Goal: Task Accomplishment & Management: Manage account settings

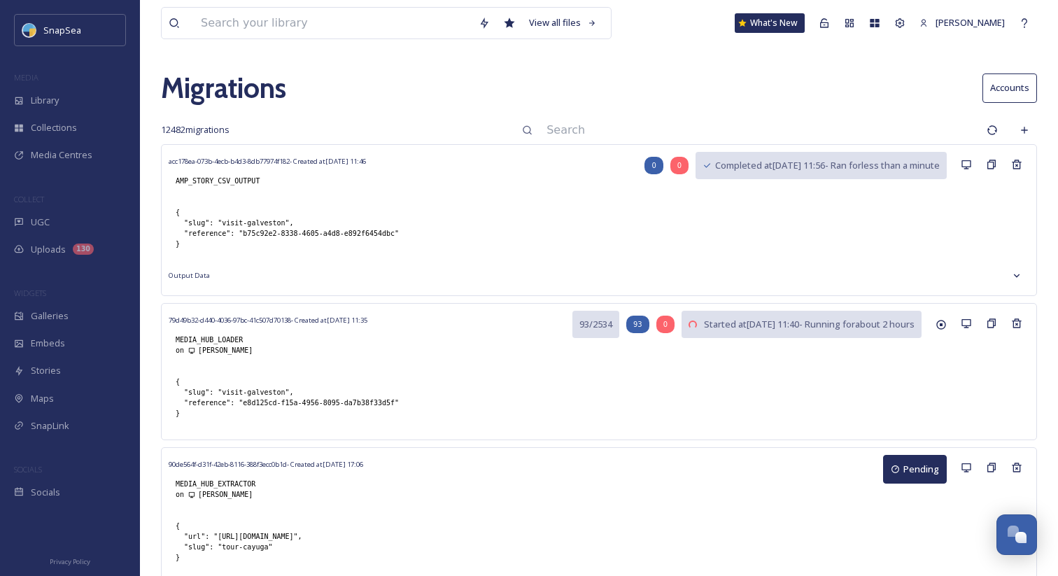
click at [641, 118] on input at bounding box center [759, 130] width 440 height 31
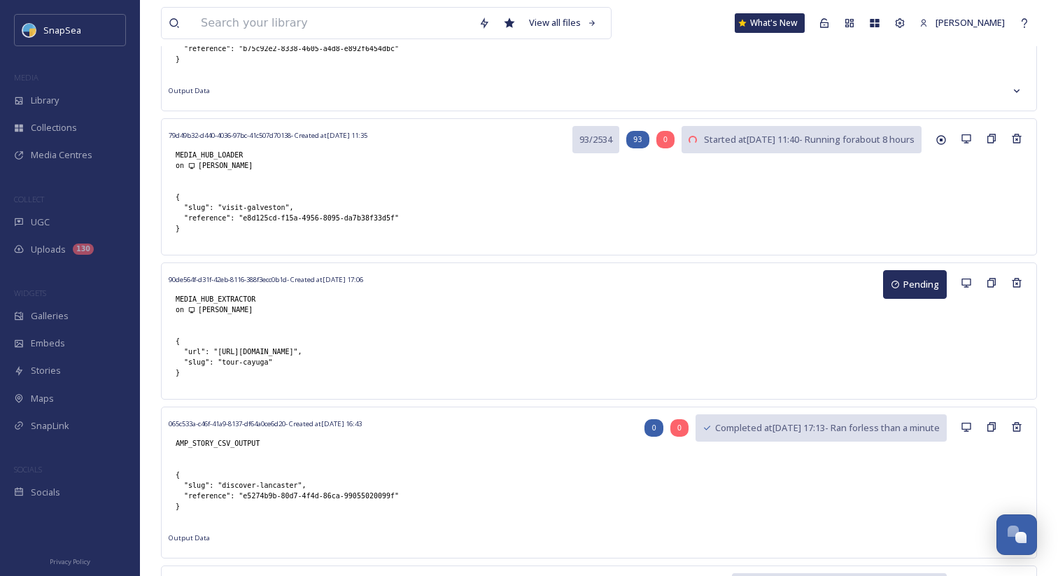
scroll to position [185, 0]
click at [914, 288] on button "Pending" at bounding box center [915, 283] width 64 height 29
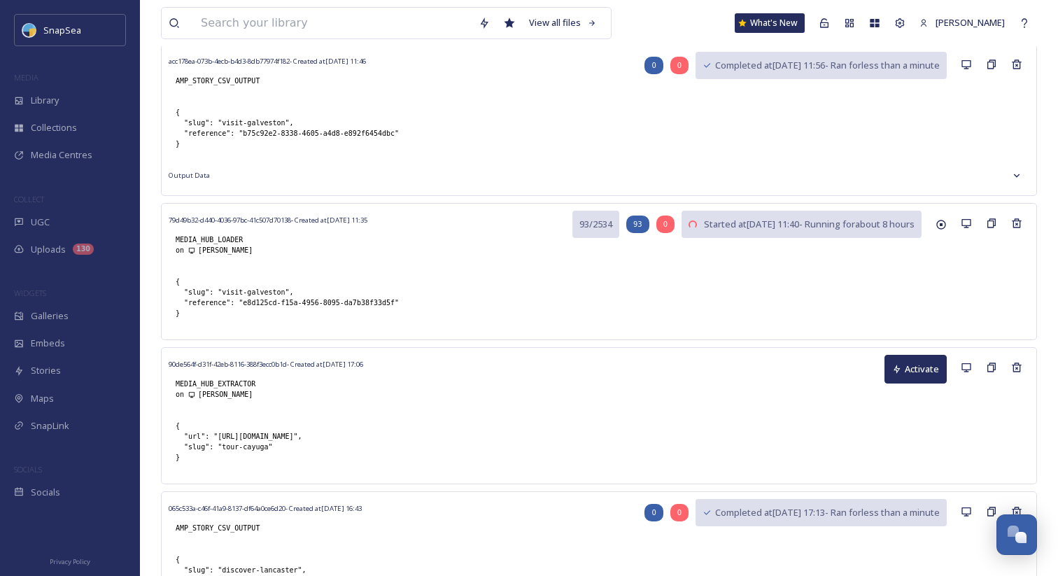
scroll to position [0, 0]
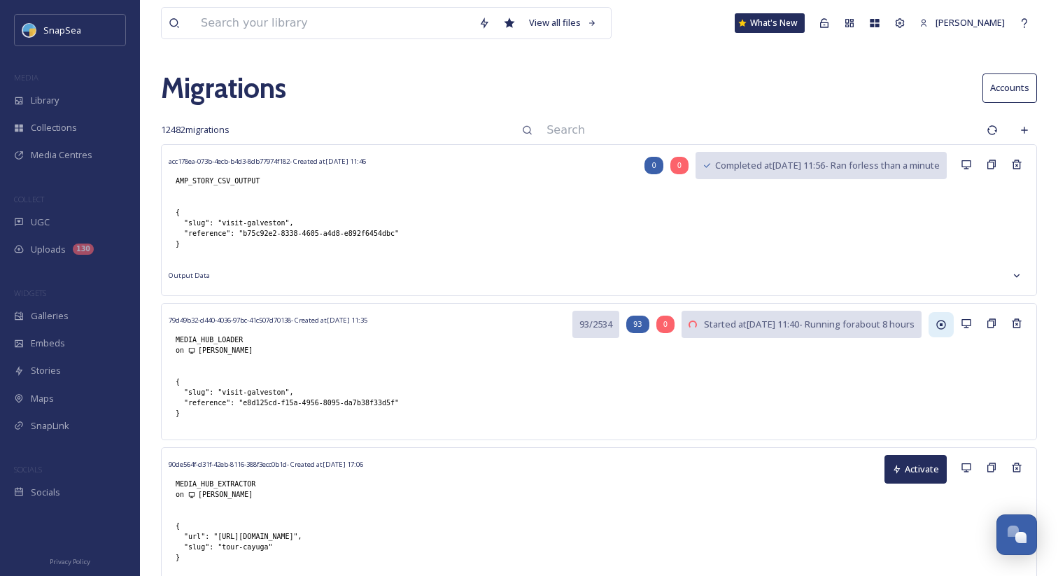
click at [935, 325] on icon at bounding box center [940, 324] width 11 height 11
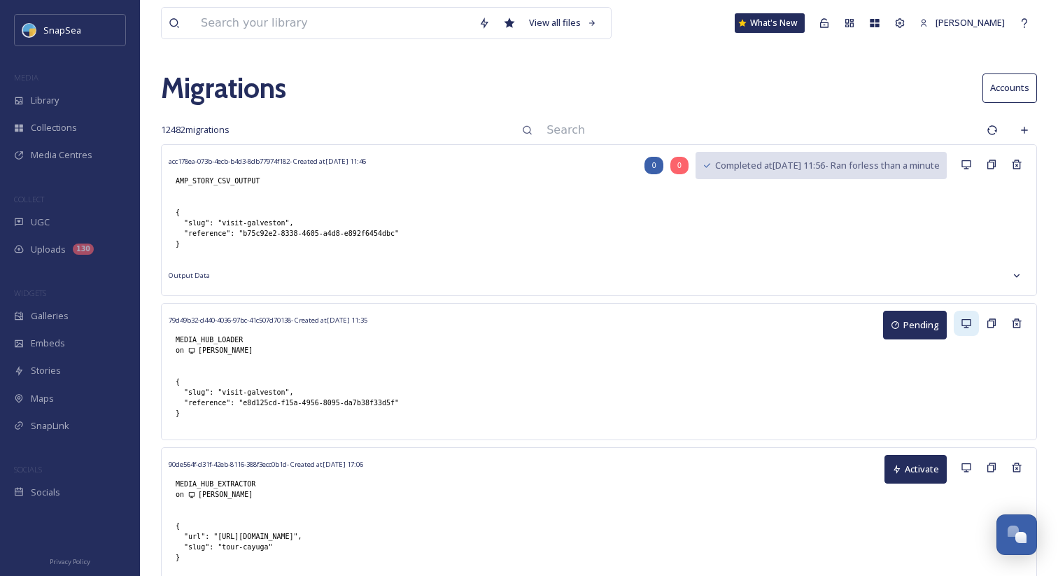
click at [961, 326] on icon at bounding box center [966, 323] width 11 height 11
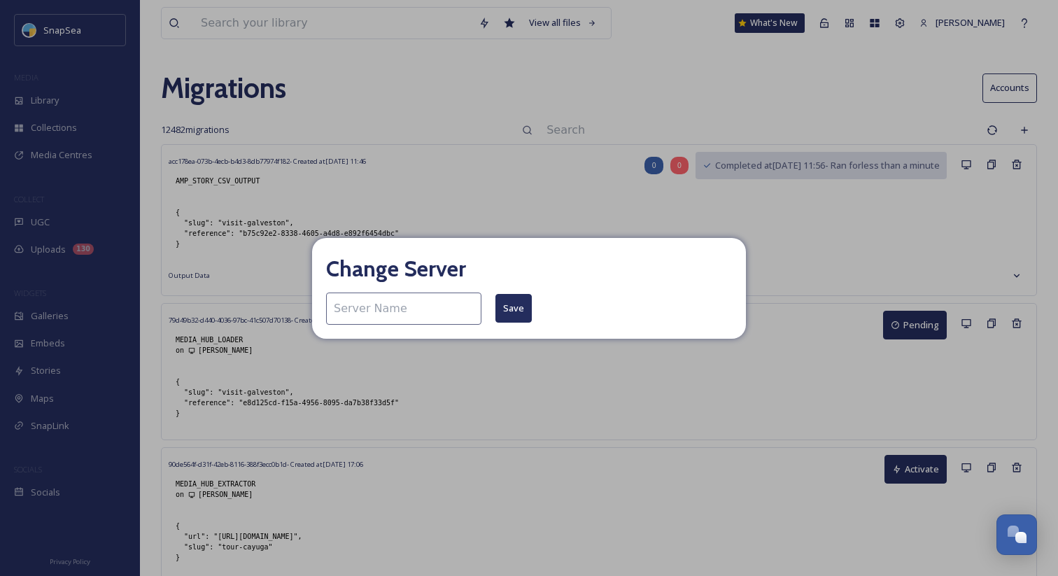
click at [770, 348] on div "Change Server Save" at bounding box center [529, 288] width 1058 height 576
click at [434, 303] on input at bounding box center [403, 308] width 155 height 32
type input "adham-mac-air"
click at [496, 306] on button "Save" at bounding box center [513, 308] width 36 height 29
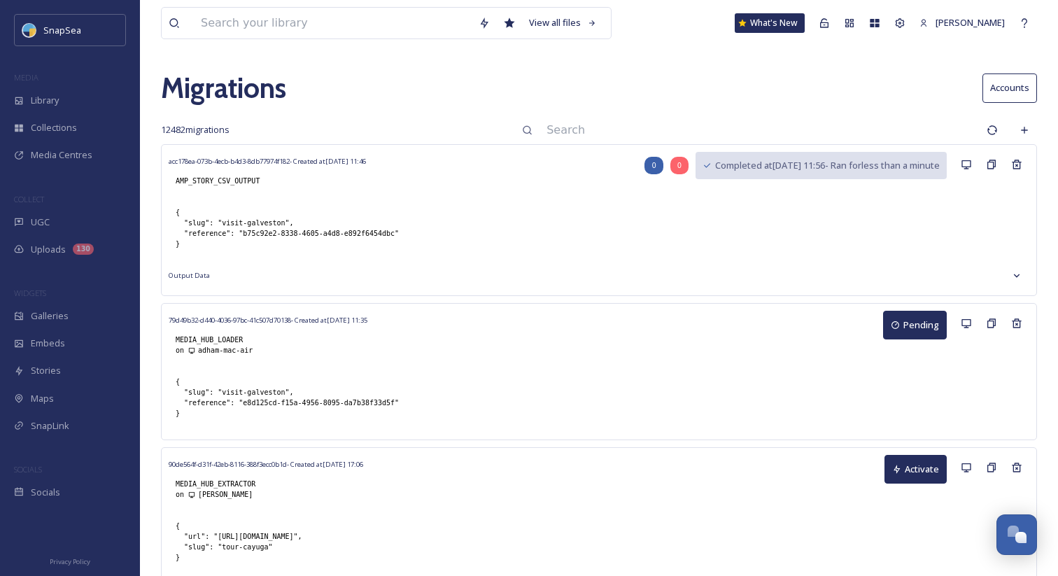
click at [915, 327] on button "Pending" at bounding box center [915, 325] width 64 height 29
click at [963, 467] on icon at bounding box center [966, 467] width 11 height 11
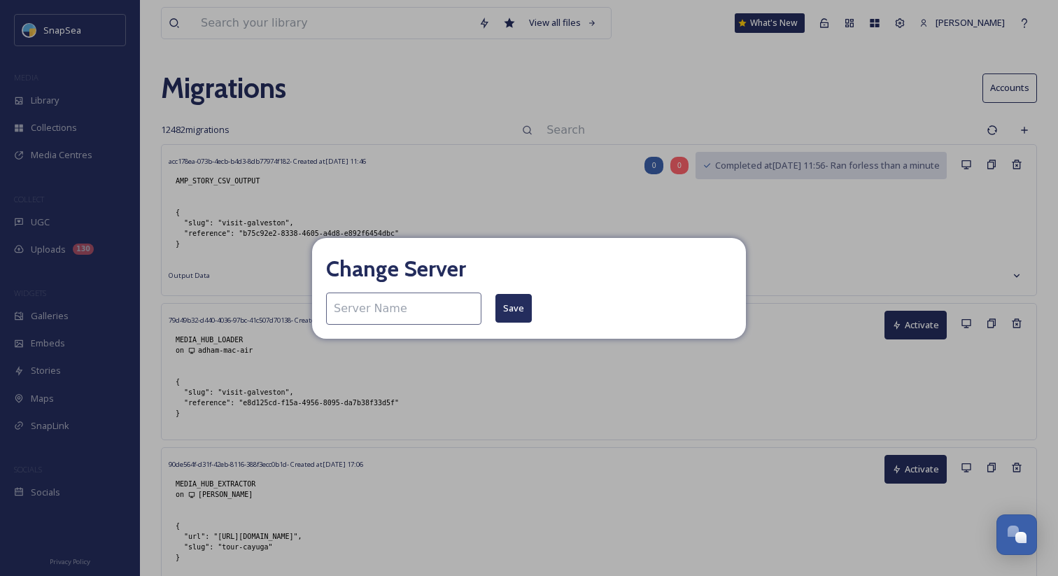
click at [379, 316] on input at bounding box center [403, 308] width 155 height 32
type input "adham-mac-air"
click at [496, 309] on button "Save" at bounding box center [513, 308] width 36 height 29
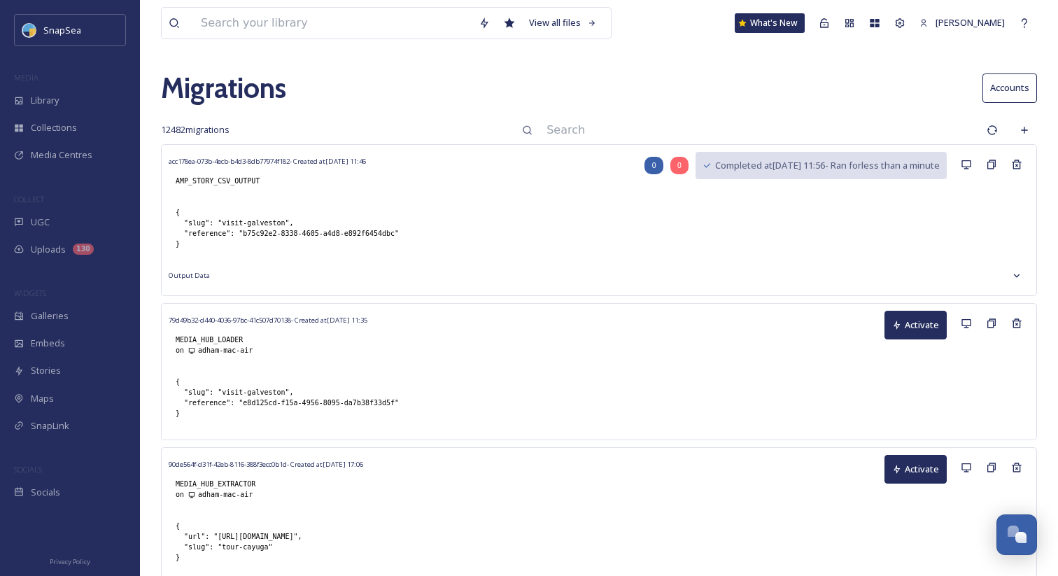
click at [912, 327] on button "Activate" at bounding box center [915, 325] width 62 height 29
click at [633, 125] on input at bounding box center [759, 130] width 440 height 31
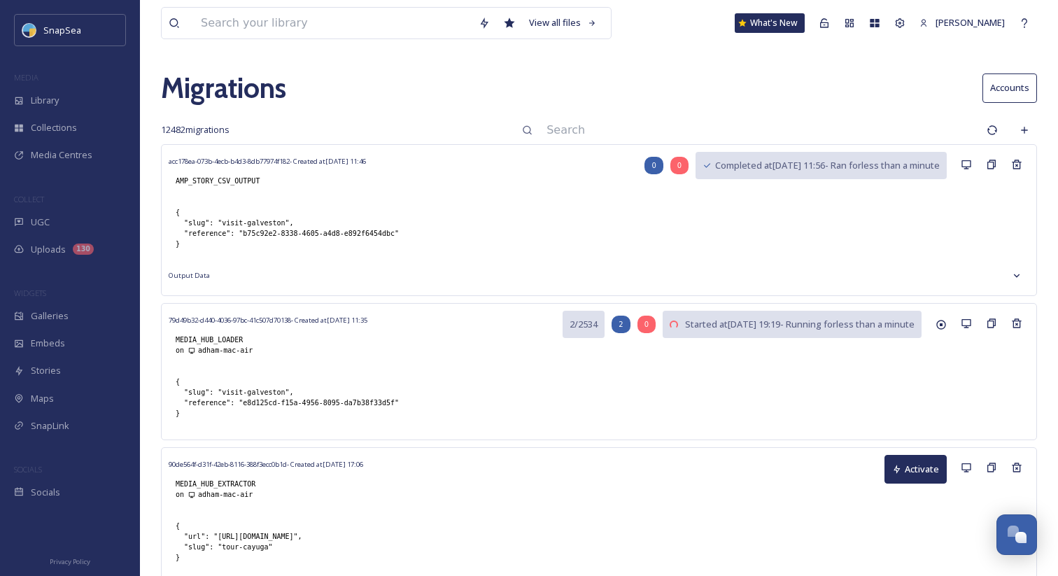
click at [750, 126] on input at bounding box center [759, 130] width 440 height 31
click at [1013, 272] on icon at bounding box center [1016, 275] width 11 height 11
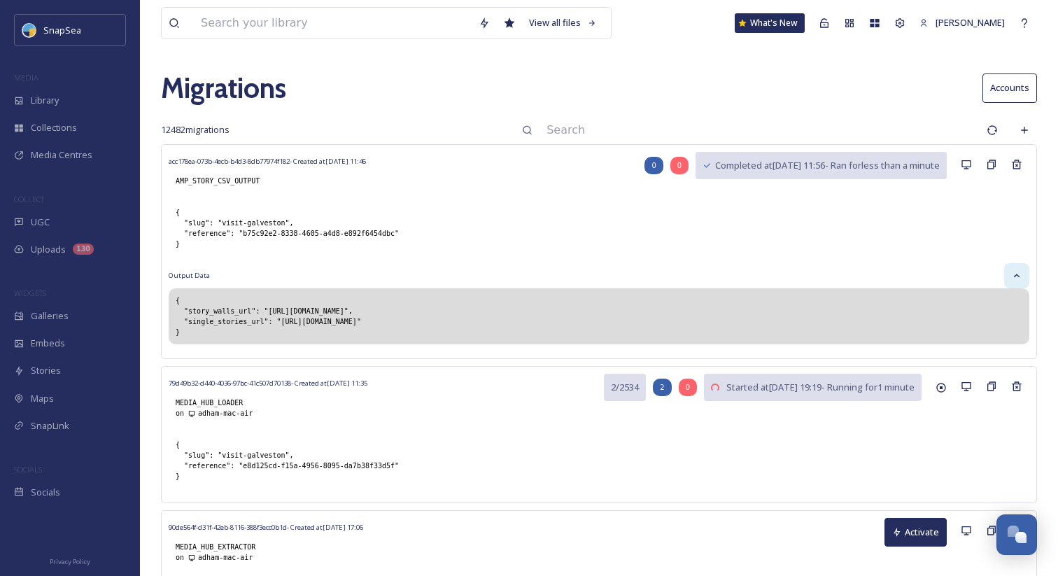
click at [1013, 273] on icon at bounding box center [1016, 275] width 11 height 11
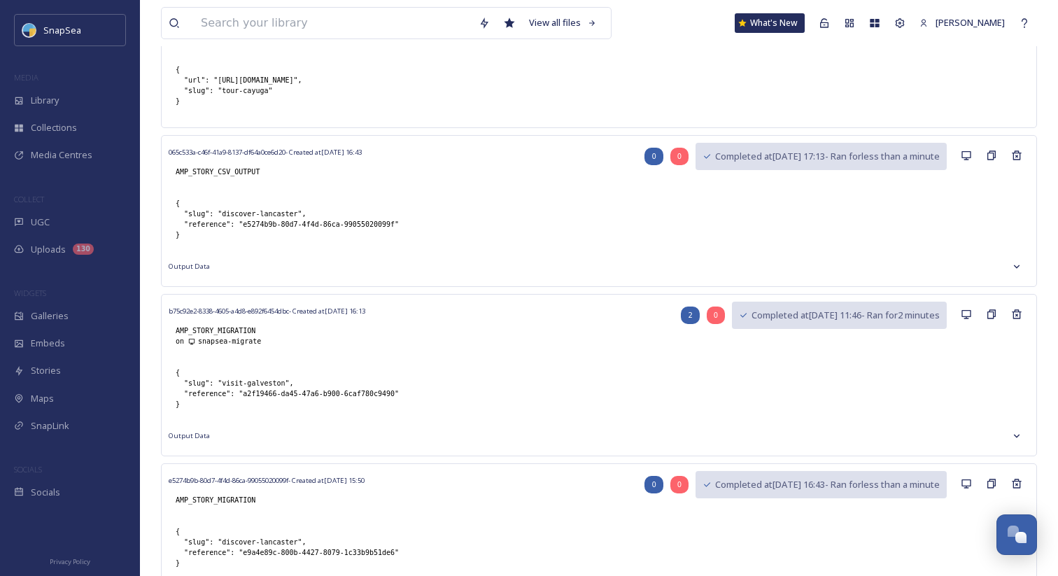
scroll to position [461, 0]
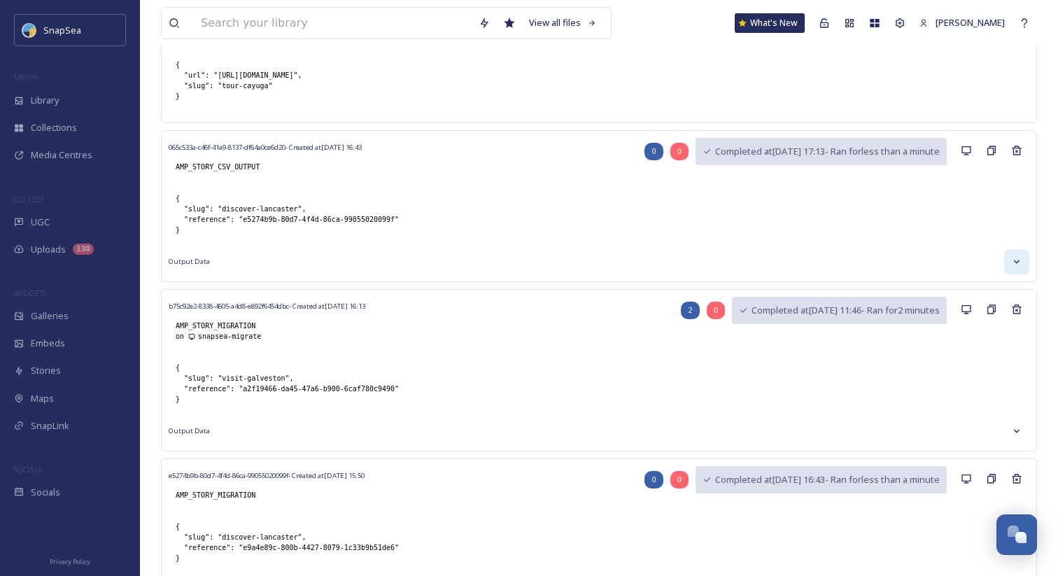
click at [1015, 264] on icon at bounding box center [1016, 261] width 11 height 11
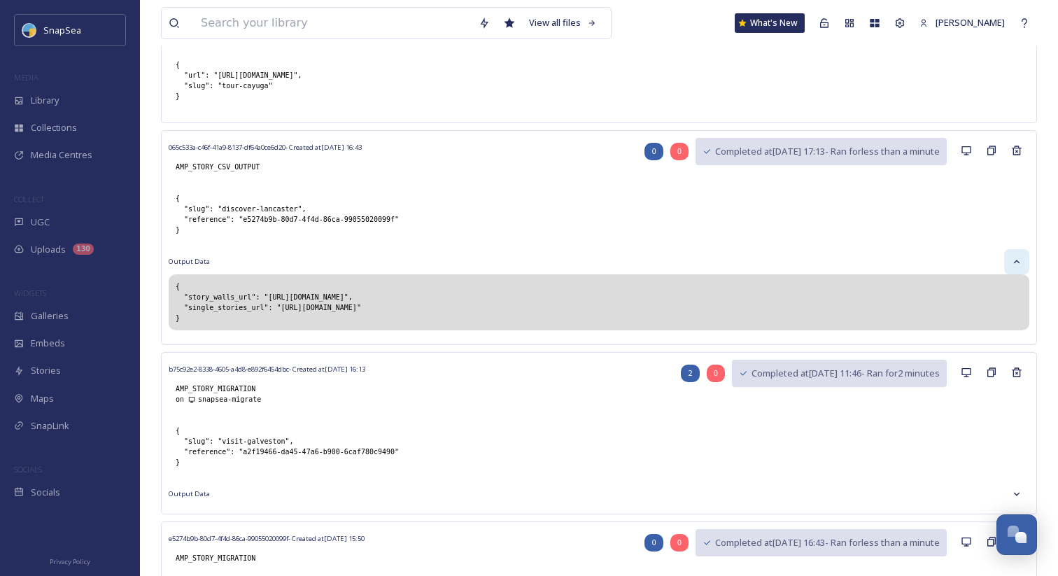
click at [1015, 264] on icon at bounding box center [1016, 261] width 11 height 11
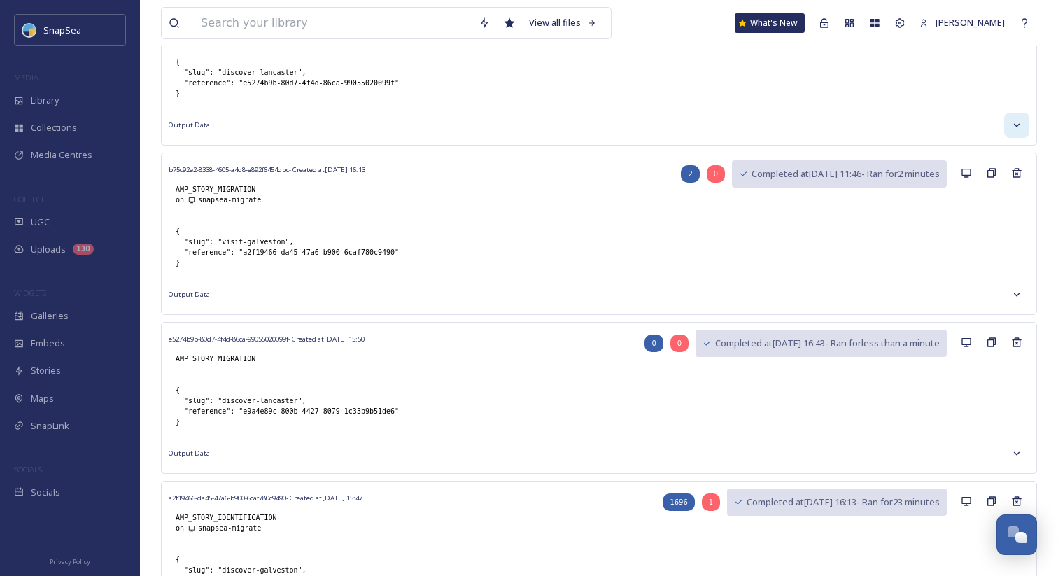
scroll to position [602, 0]
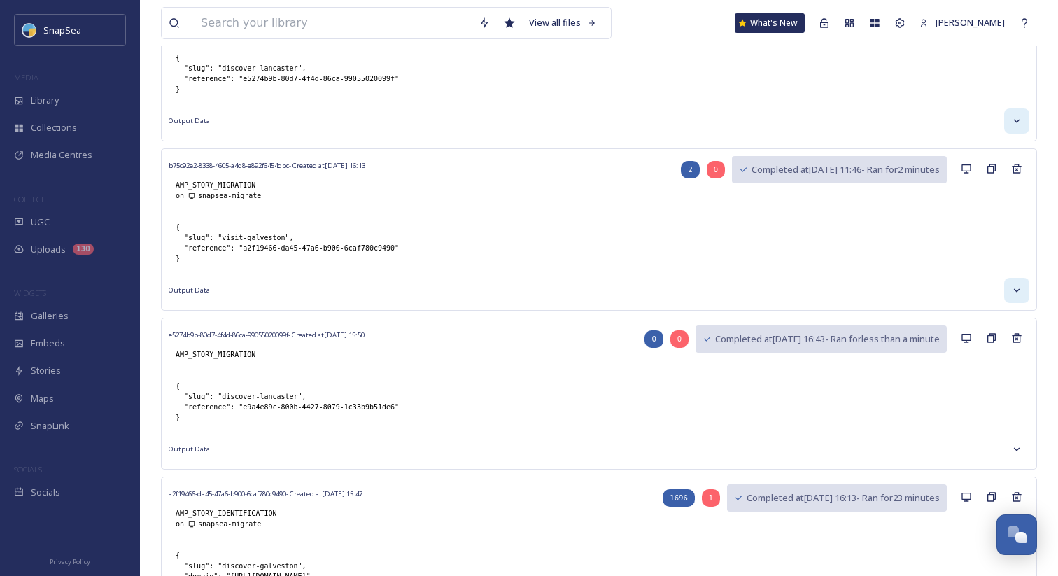
click at [1010, 289] on div at bounding box center [1016, 290] width 25 height 25
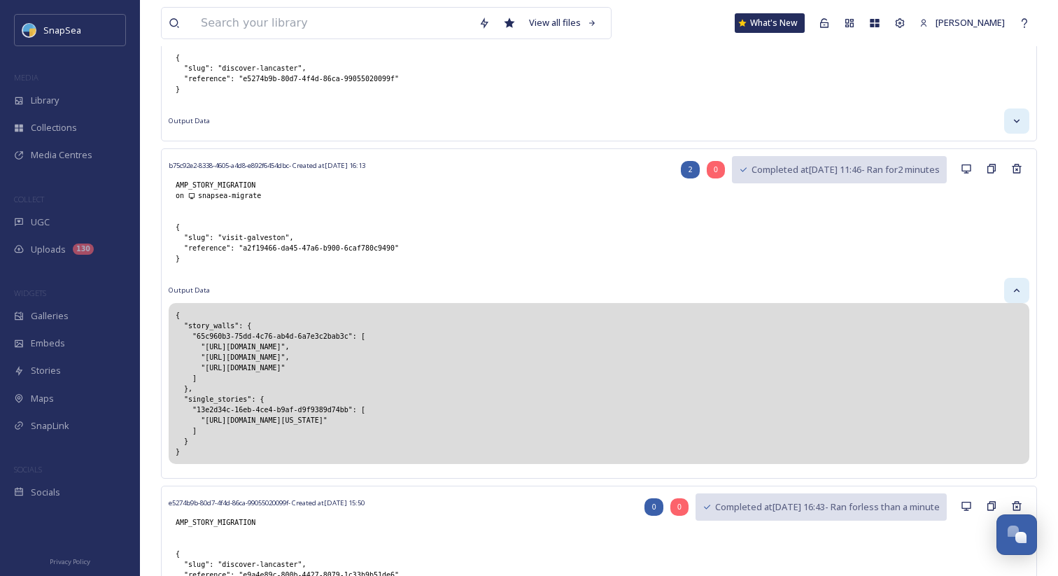
click at [1010, 289] on div at bounding box center [1016, 290] width 25 height 25
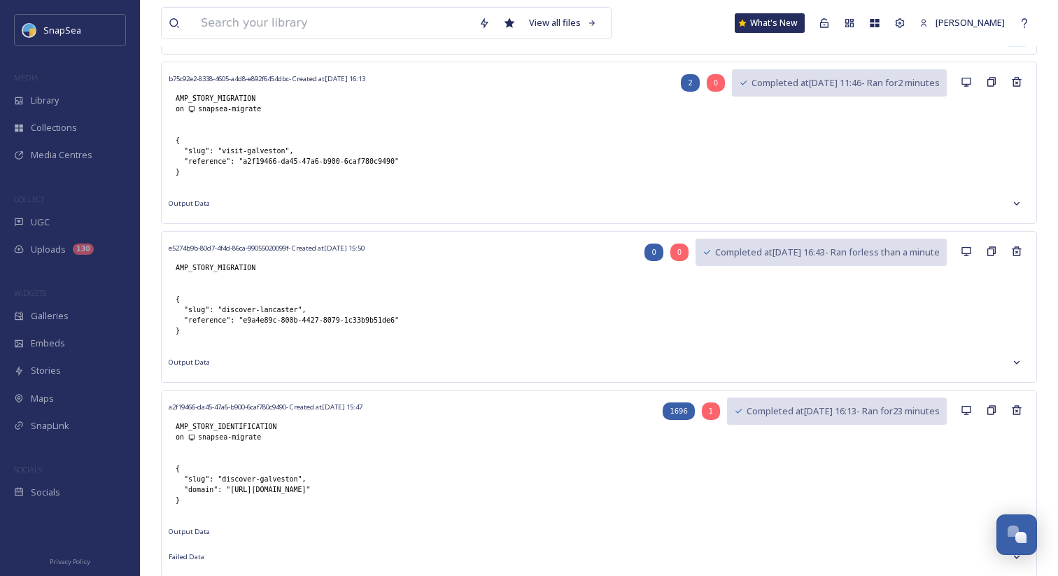
scroll to position [698, 0]
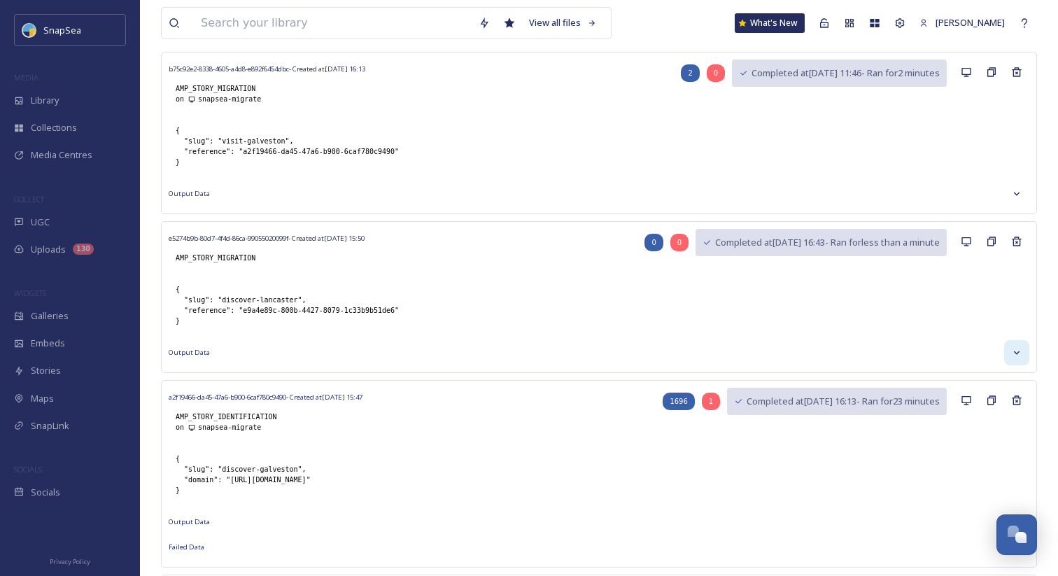
click at [1010, 348] on div at bounding box center [1016, 352] width 25 height 25
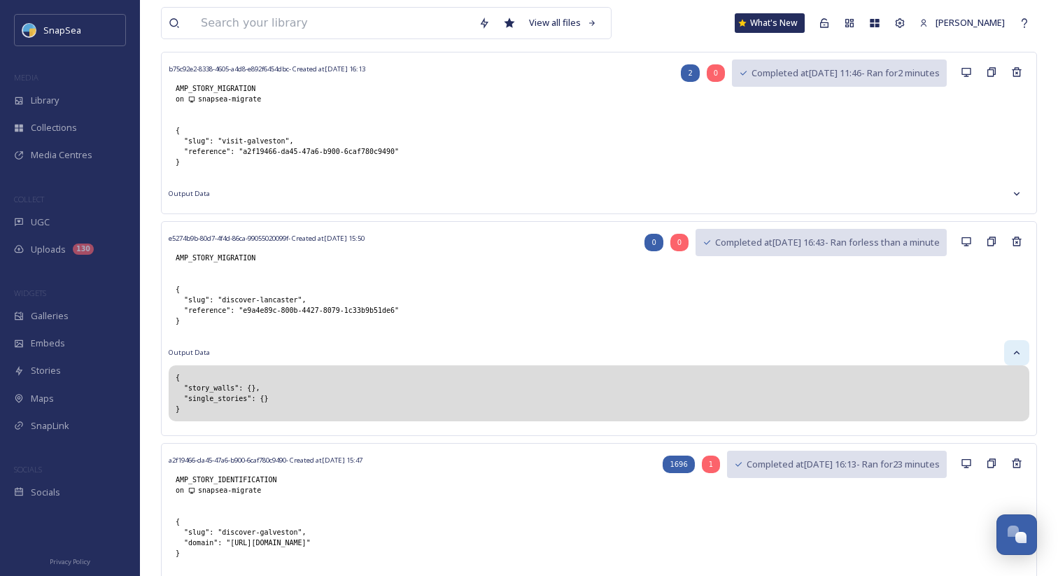
click at [1010, 348] on div at bounding box center [1016, 352] width 25 height 25
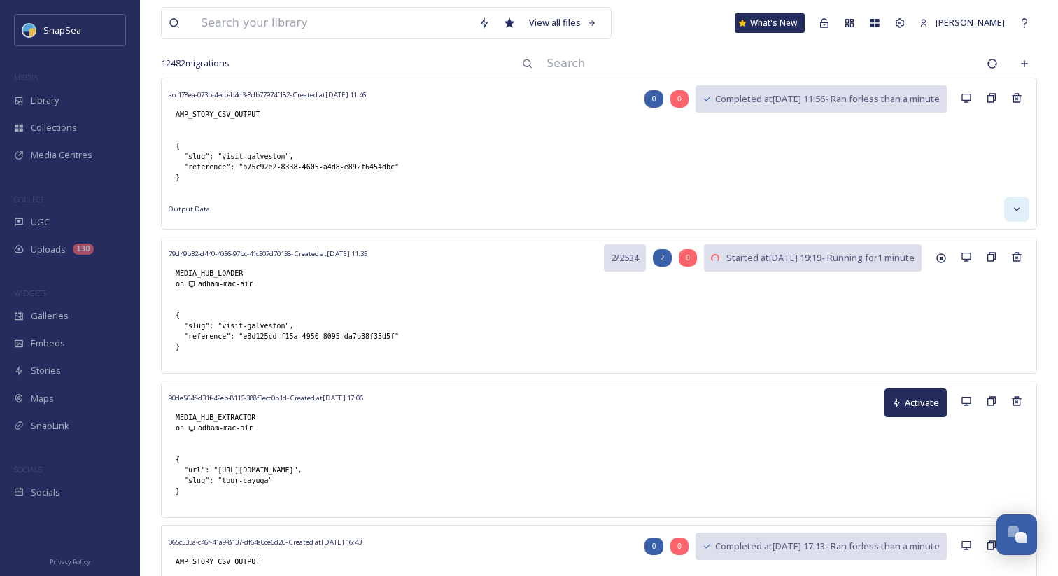
scroll to position [0, 0]
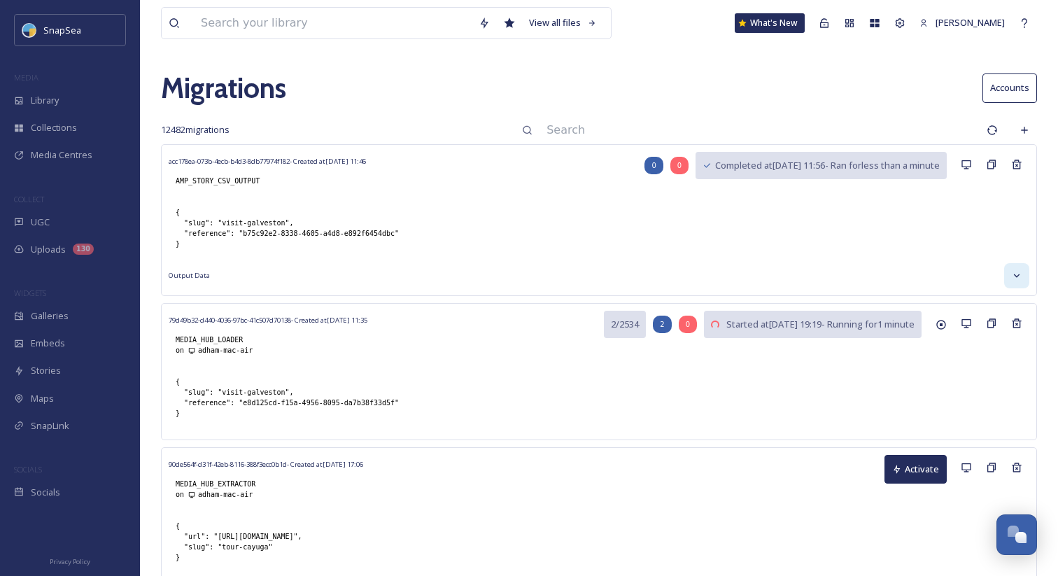
click at [610, 141] on input at bounding box center [759, 130] width 440 height 31
click at [582, 118] on input at bounding box center [759, 130] width 440 height 31
type input "media_hub_extractor"
type input "galveston"
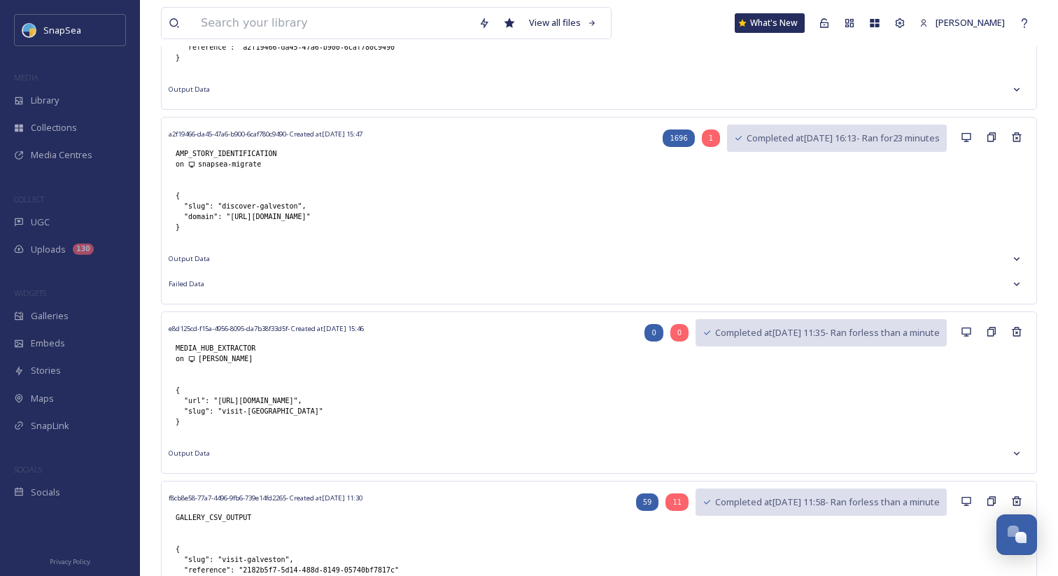
scroll to position [503, 0]
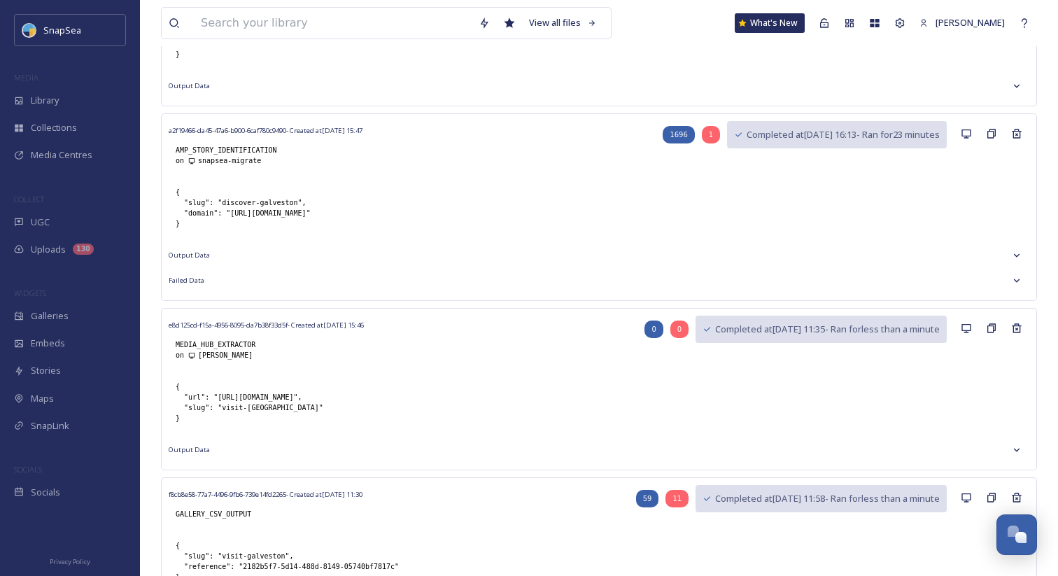
click at [1021, 454] on icon at bounding box center [1016, 449] width 11 height 11
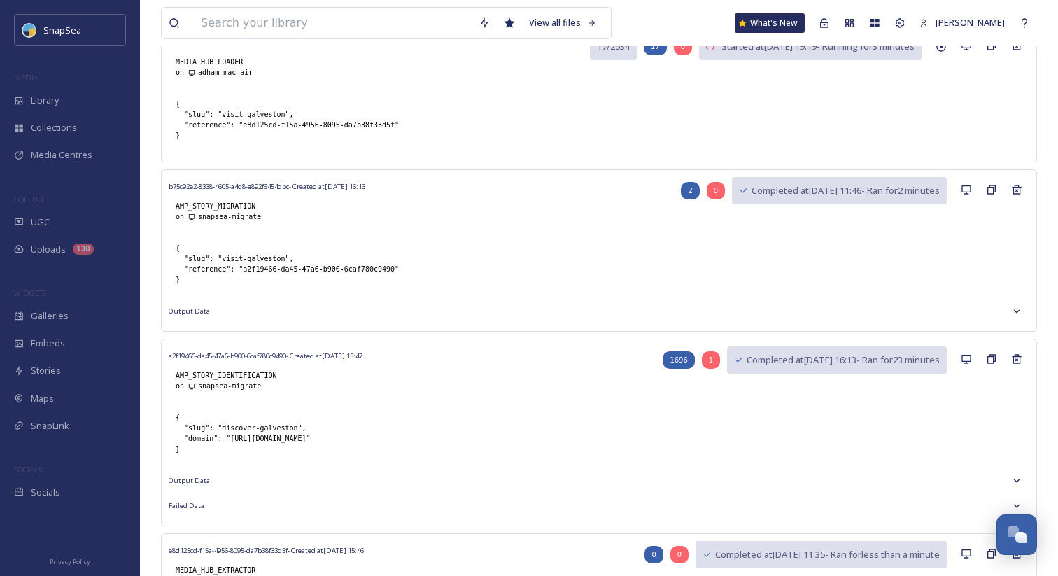
scroll to position [0, 0]
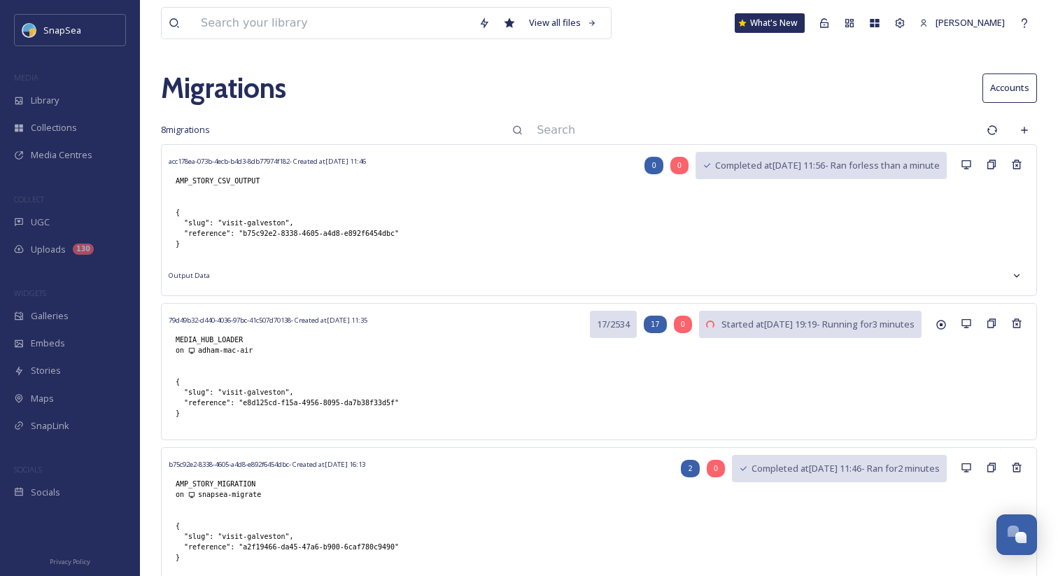
click at [658, 129] on input at bounding box center [755, 130] width 450 height 31
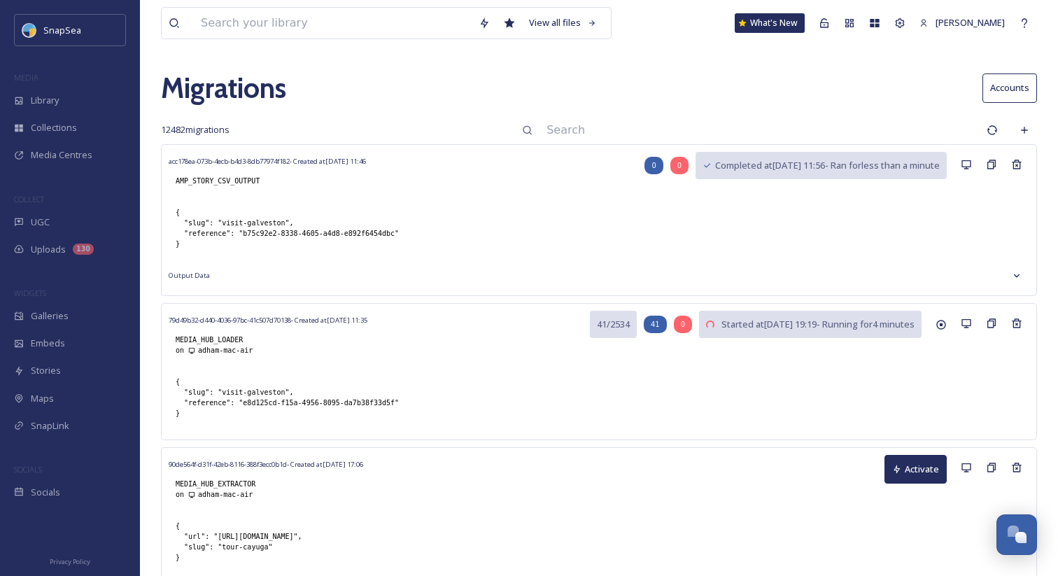
click at [648, 132] on input at bounding box center [759, 130] width 440 height 31
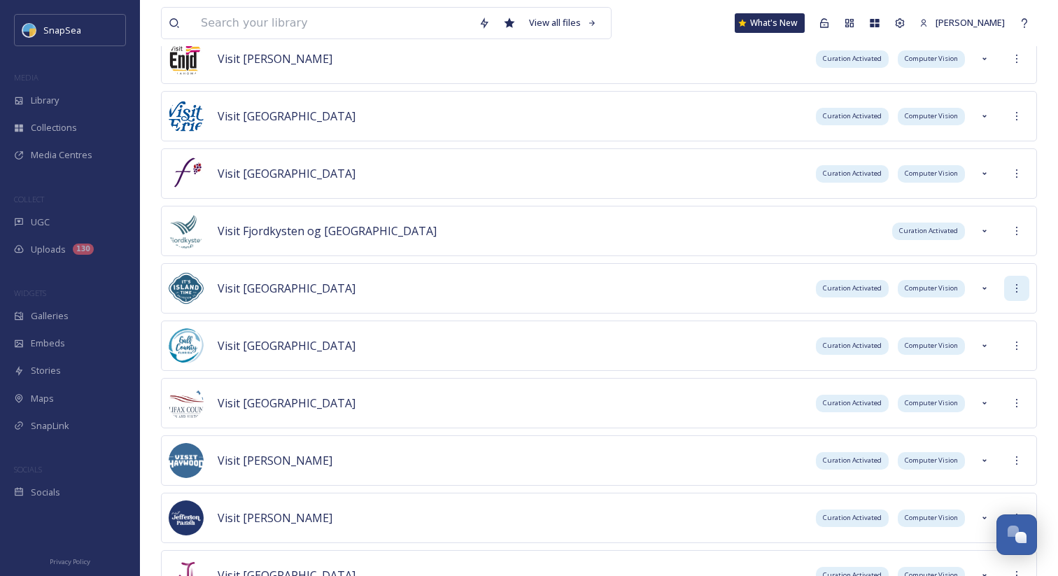
click at [1014, 297] on div at bounding box center [1016, 288] width 25 height 25
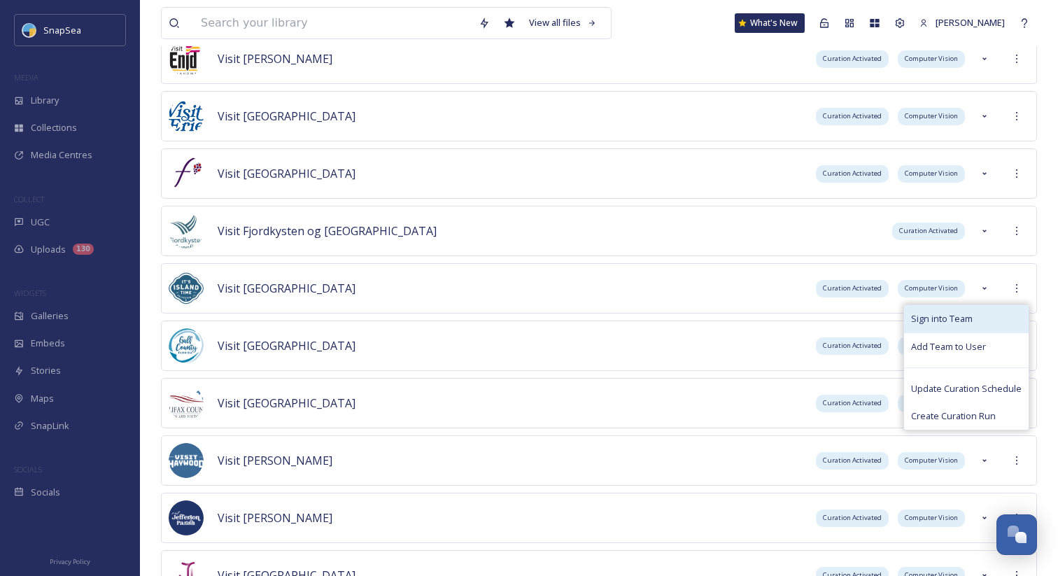
click at [1002, 313] on div "Sign into Team" at bounding box center [966, 318] width 125 height 27
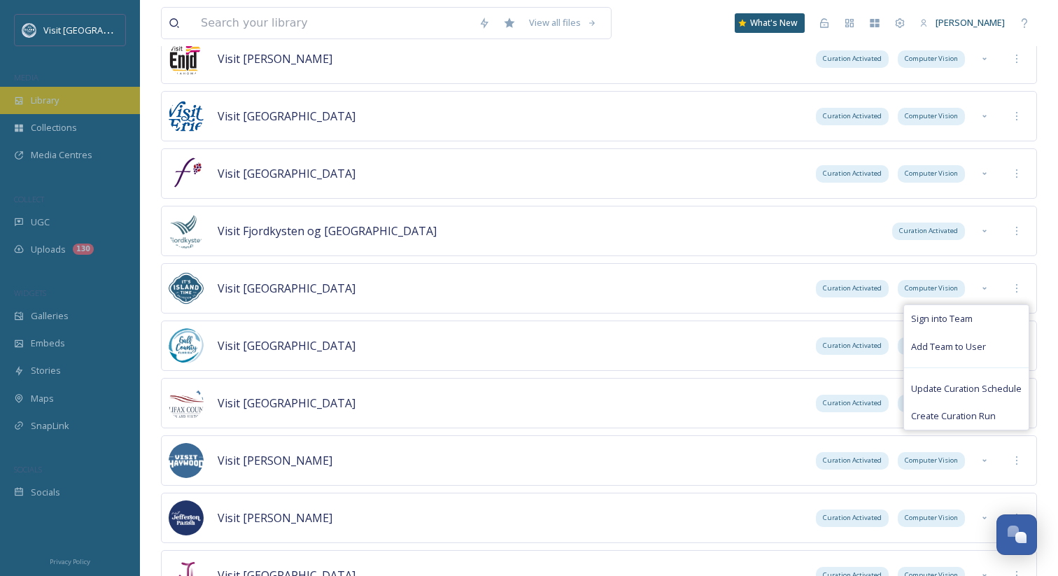
click at [75, 101] on div "Library" at bounding box center [70, 100] width 140 height 27
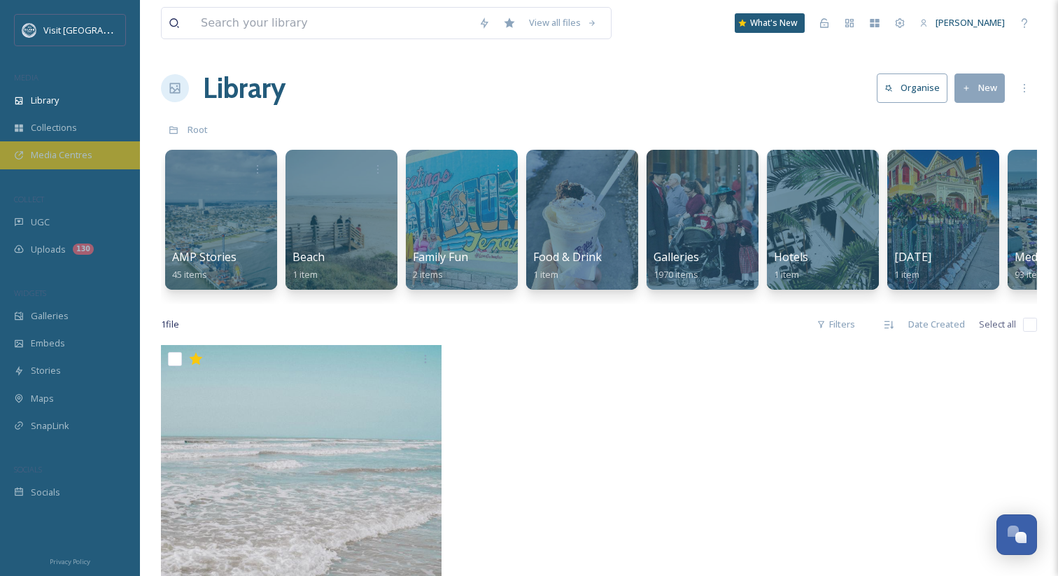
click at [90, 162] on div "Media Centres" at bounding box center [70, 154] width 140 height 27
